Goal: Transaction & Acquisition: Book appointment/travel/reservation

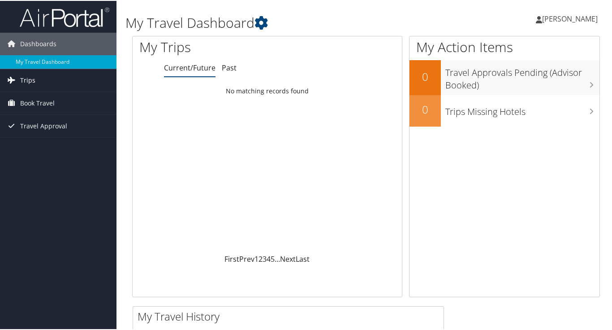
click at [47, 78] on link "Trips" at bounding box center [58, 79] width 117 height 22
click at [25, 139] on span "Book Travel" at bounding box center [37, 142] width 35 height 22
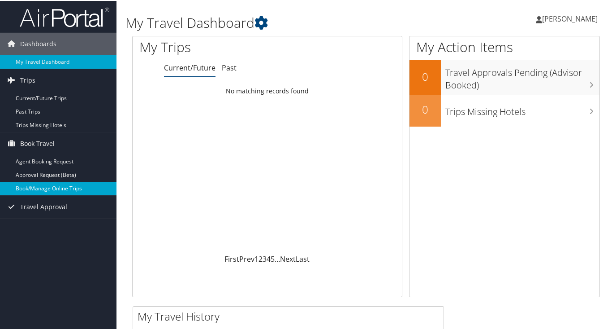
click at [30, 185] on link "Book/Manage Online Trips" at bounding box center [58, 187] width 117 height 13
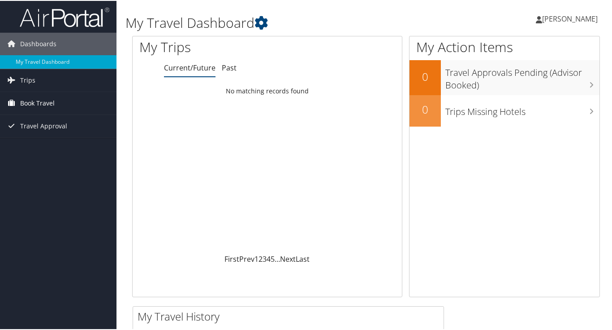
click at [14, 102] on icon at bounding box center [10, 101] width 13 height 13
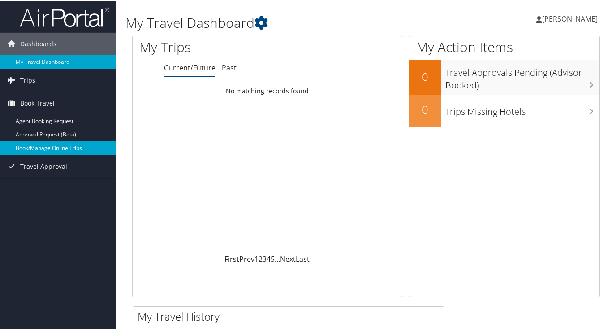
click at [24, 147] on link "Book/Manage Online Trips" at bounding box center [58, 146] width 117 height 13
click at [575, 20] on span "[PERSON_NAME]" at bounding box center [570, 18] width 56 height 10
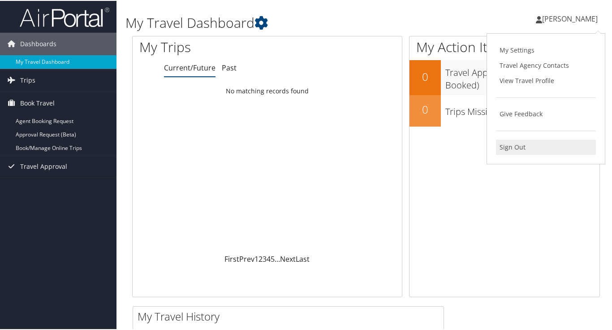
click at [506, 144] on link "Sign Out" at bounding box center [546, 146] width 100 height 15
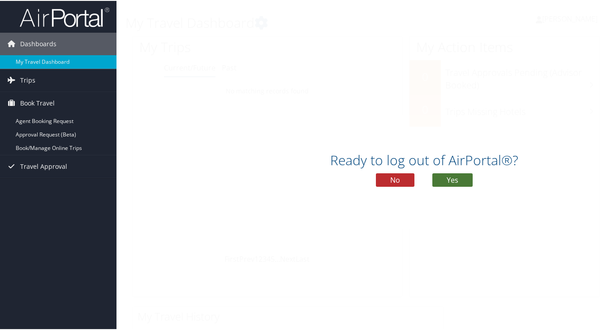
click at [453, 182] on button "Yes" at bounding box center [453, 178] width 40 height 13
